Goal: Task Accomplishment & Management: Use online tool/utility

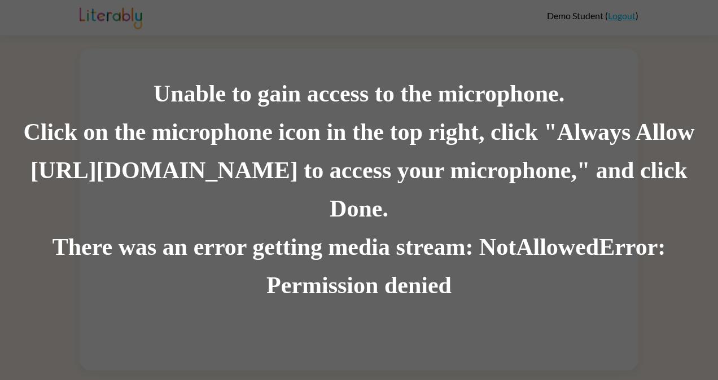
click at [385, 299] on div "Unable to gain access to the microphone. Click on the microphone icon in the to…" at bounding box center [359, 190] width 718 height 380
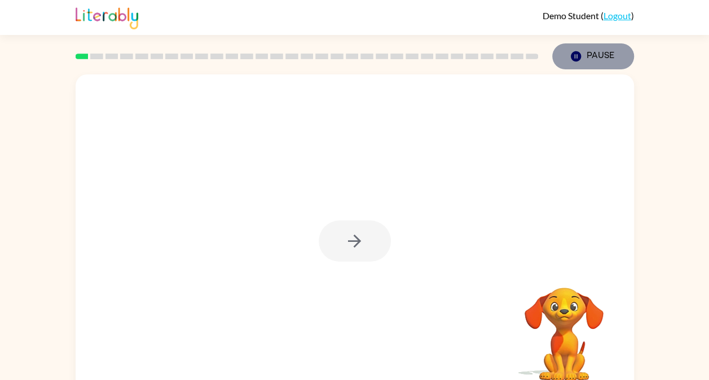
click at [573, 55] on icon "button" at bounding box center [575, 56] width 10 height 10
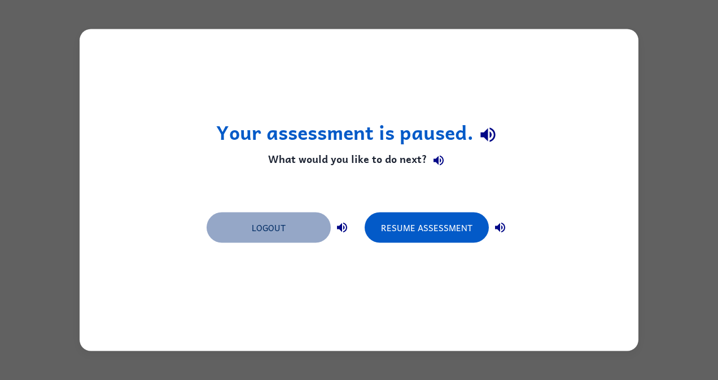
click at [296, 236] on button "Logout" at bounding box center [269, 228] width 124 height 30
